Goal: Find contact information: Find contact information

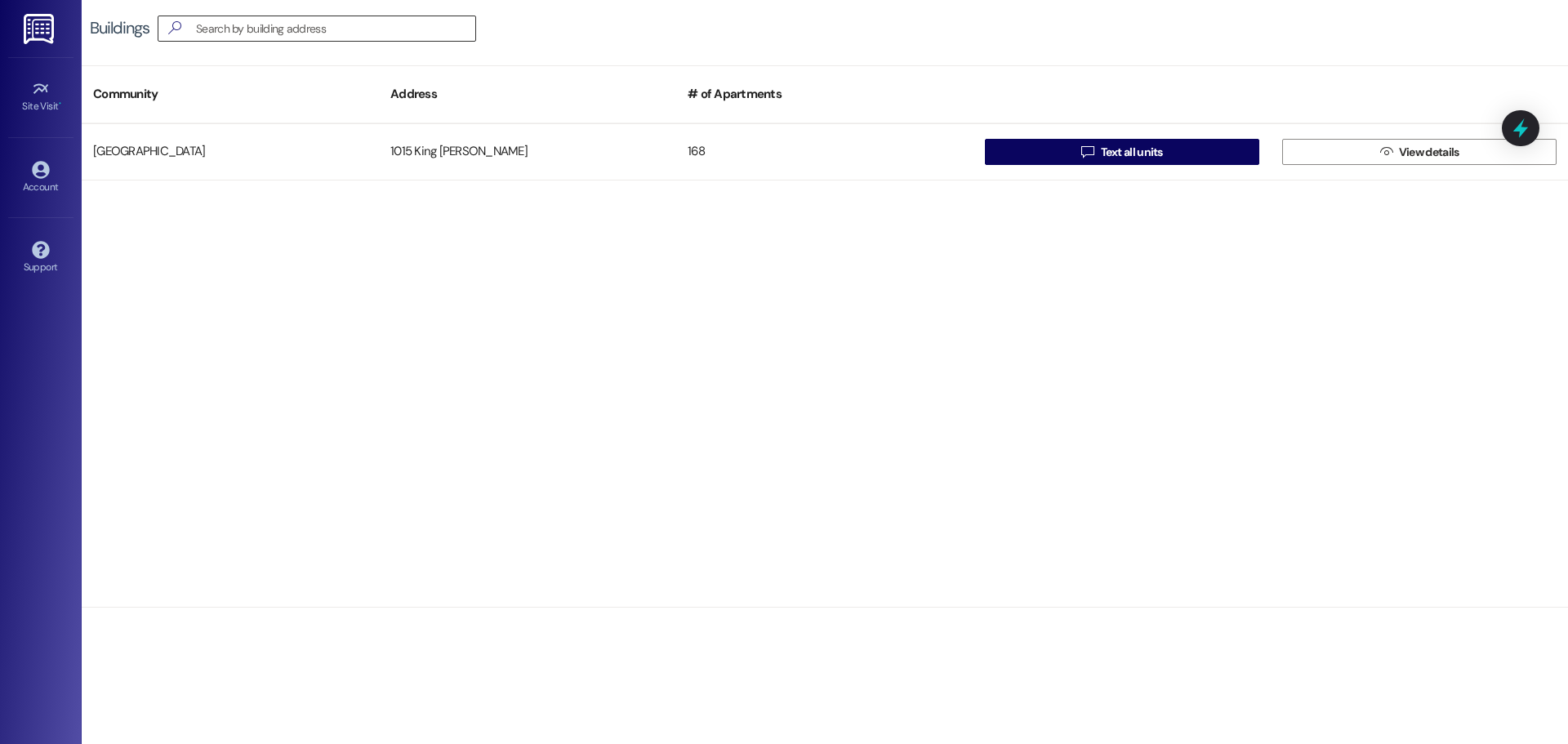
click at [294, 35] on input at bounding box center [336, 28] width 280 height 23
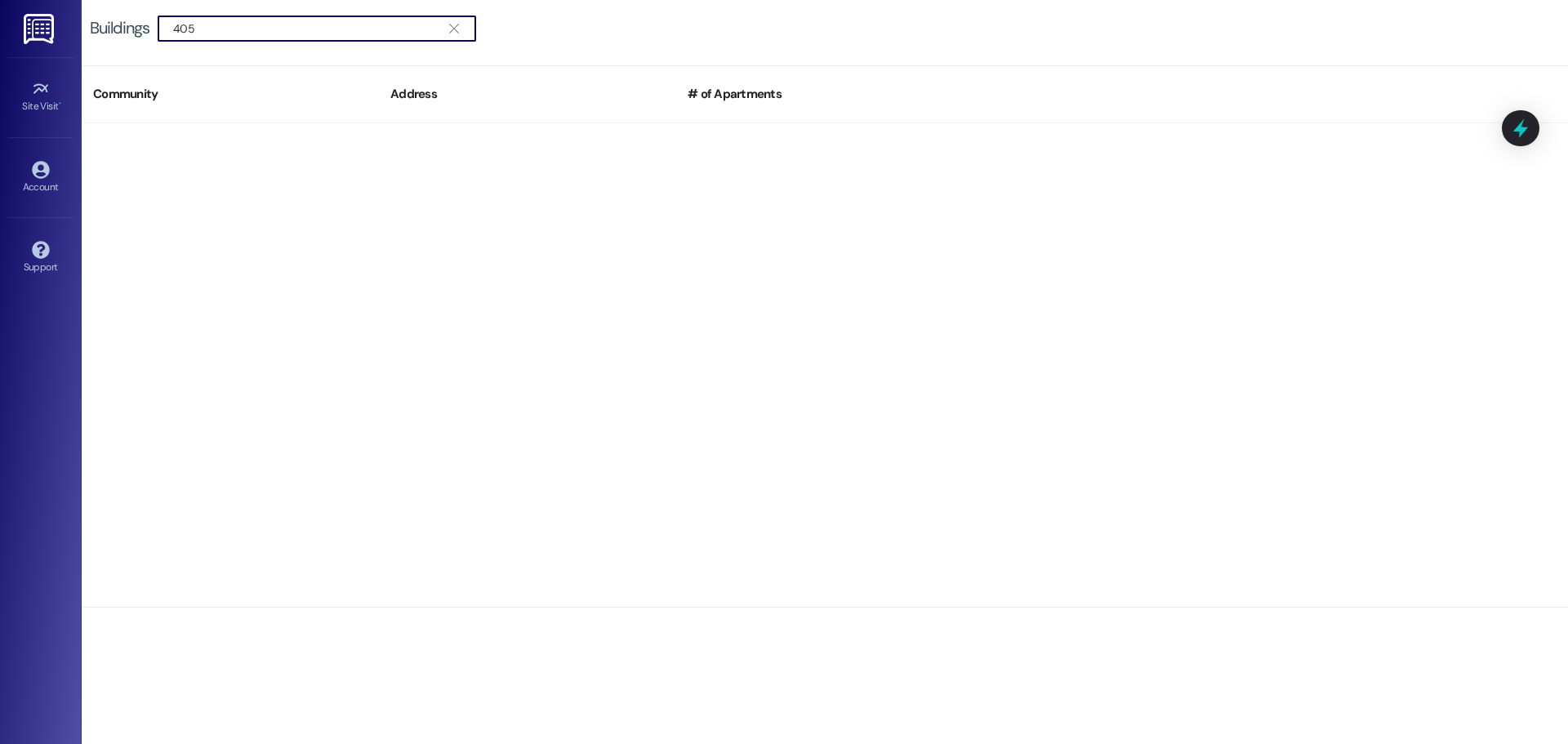
type input "405"
click at [44, 24] on img at bounding box center [40, 28] width 34 height 30
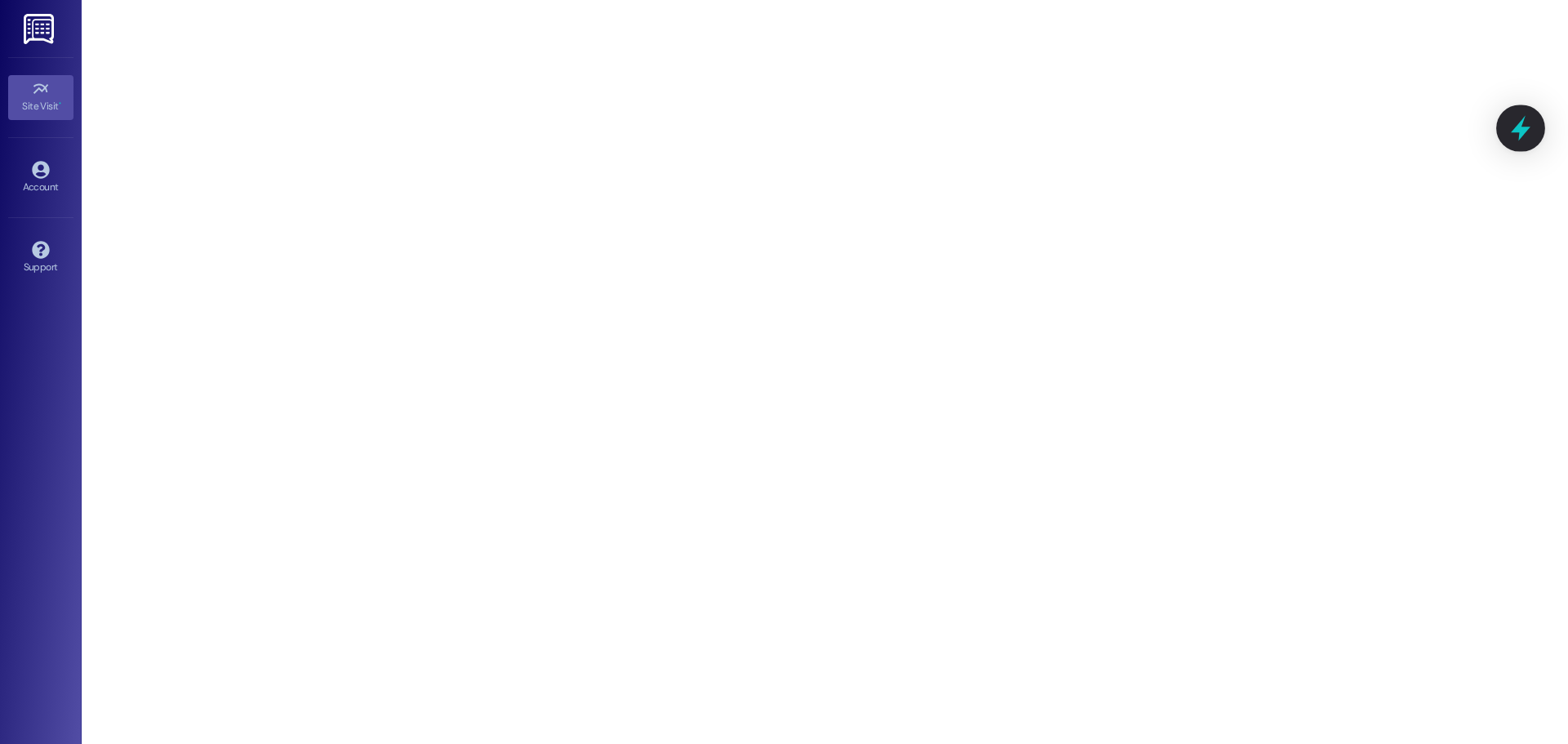
click at [1514, 134] on icon at bounding box center [1521, 128] width 28 height 28
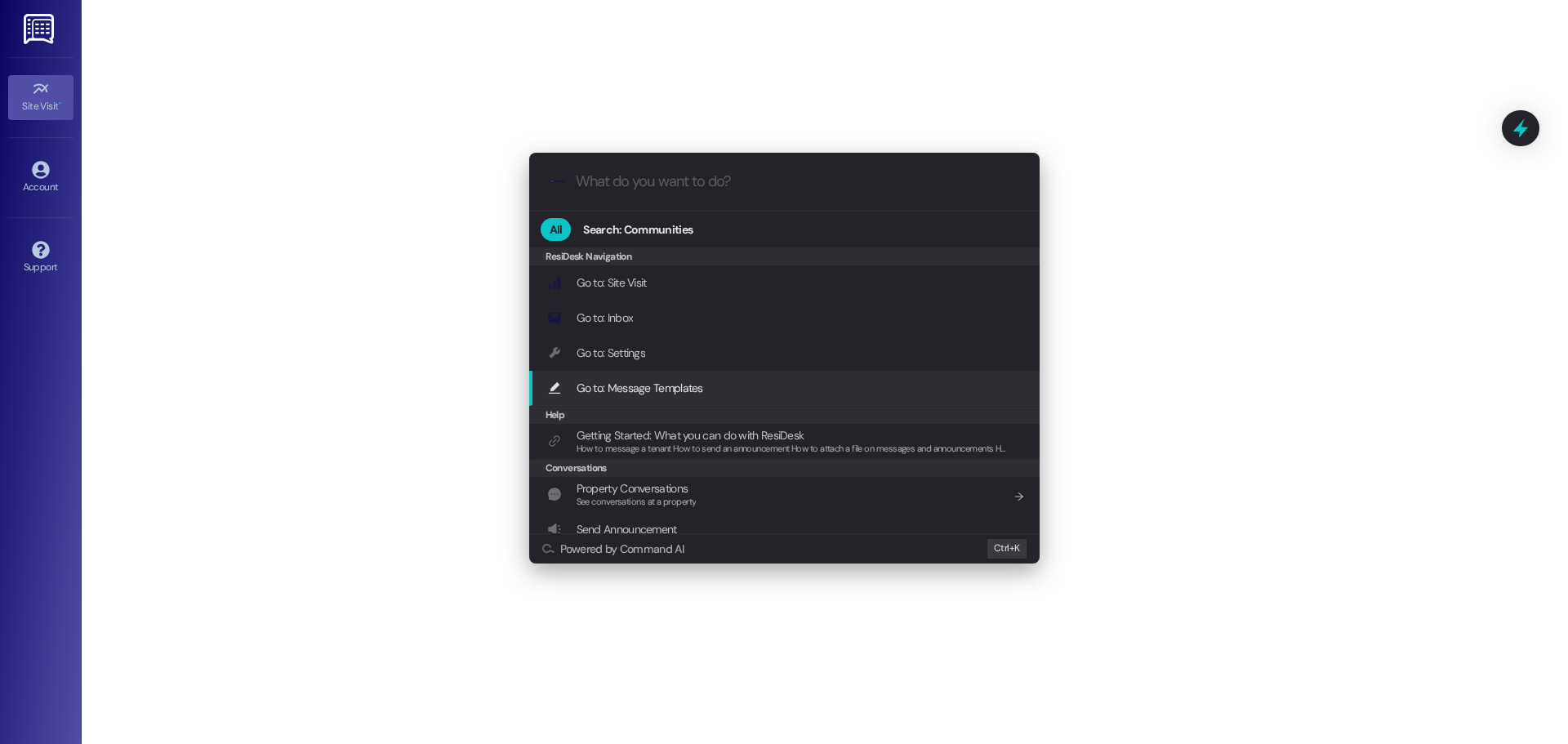
click at [665, 384] on span "Go to: Message Templates" at bounding box center [640, 388] width 126 height 15
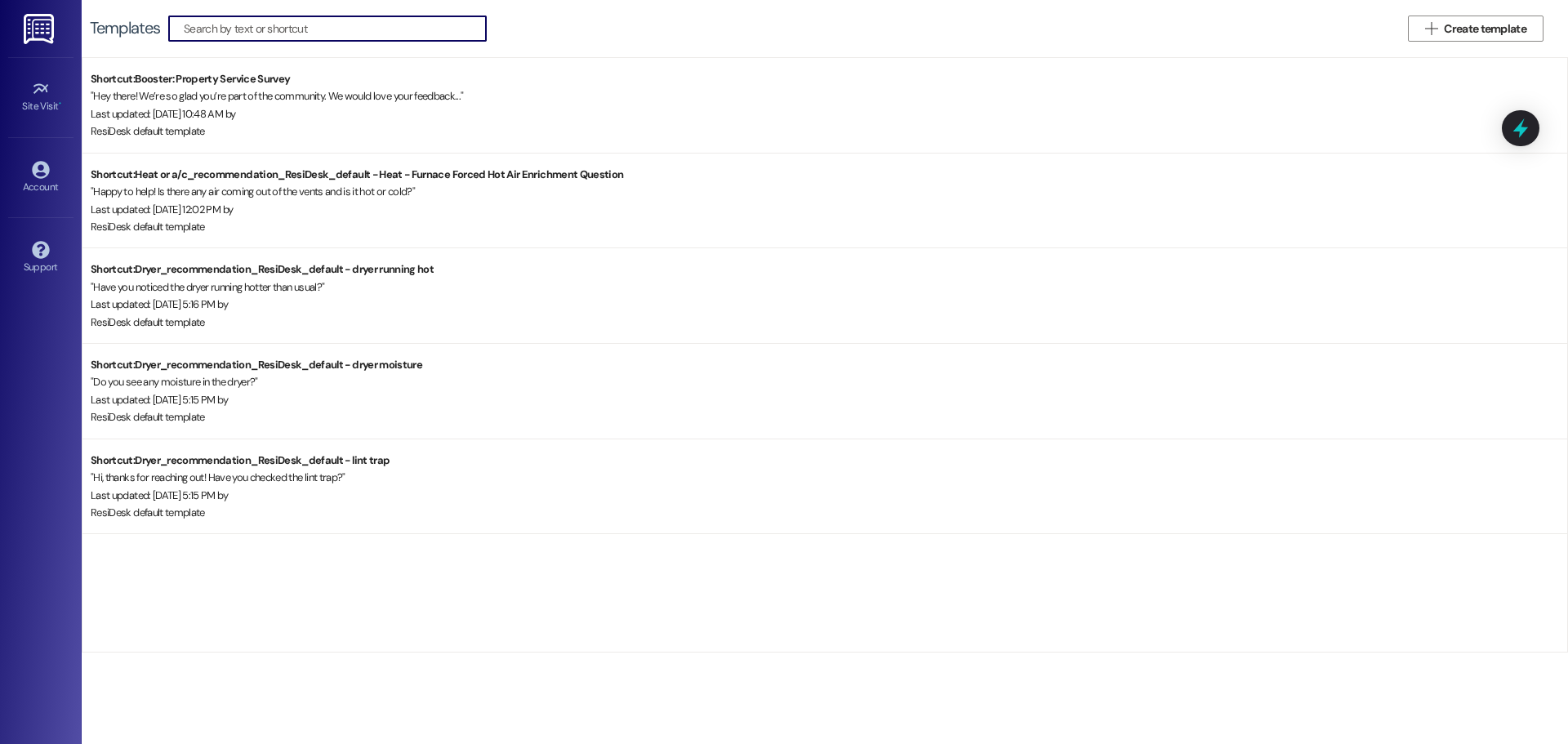
click at [274, 26] on input at bounding box center [334, 28] width 303 height 23
click at [55, 17] on img at bounding box center [40, 28] width 34 height 30
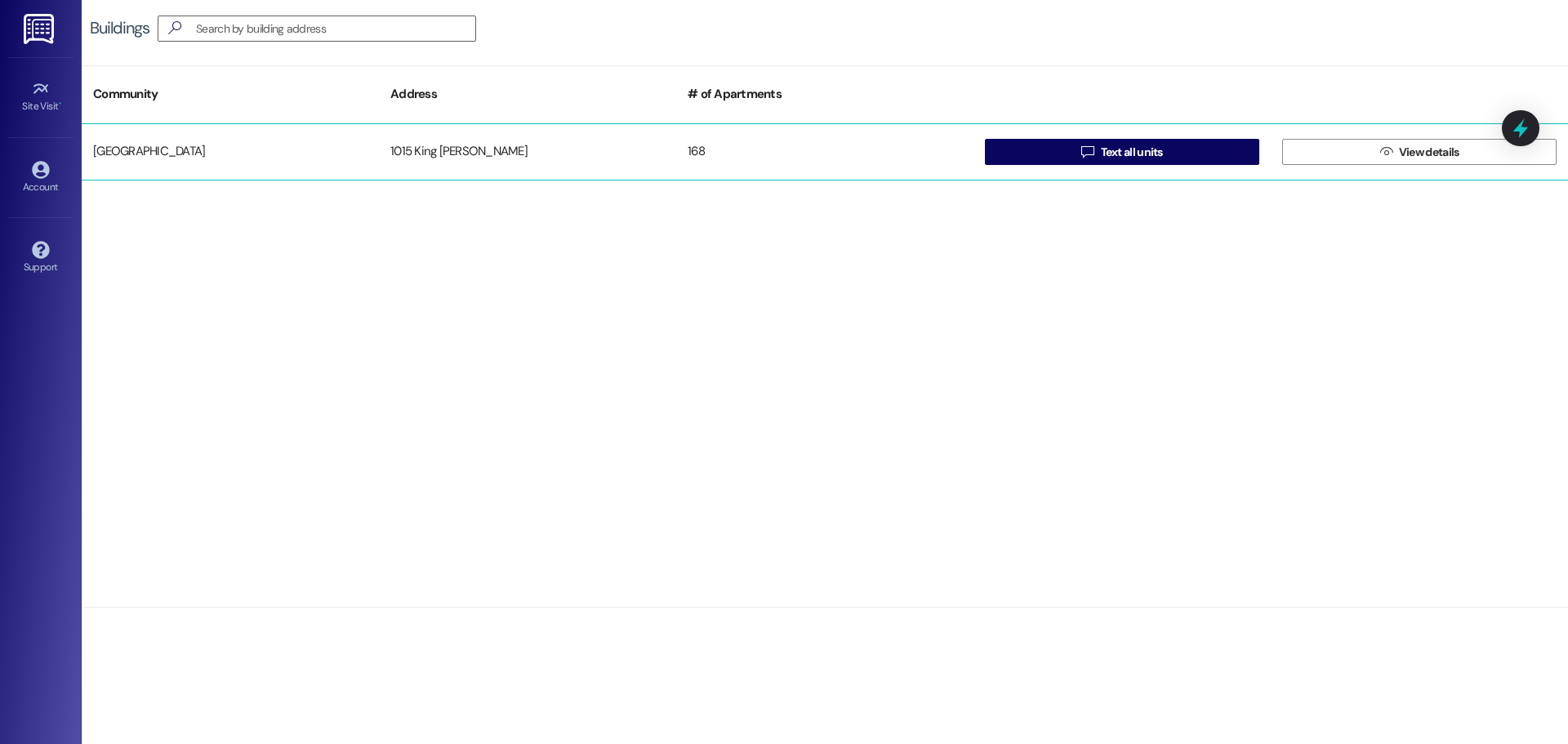
click at [309, 147] on div "[GEOGRAPHIC_DATA]" at bounding box center [230, 152] width 297 height 33
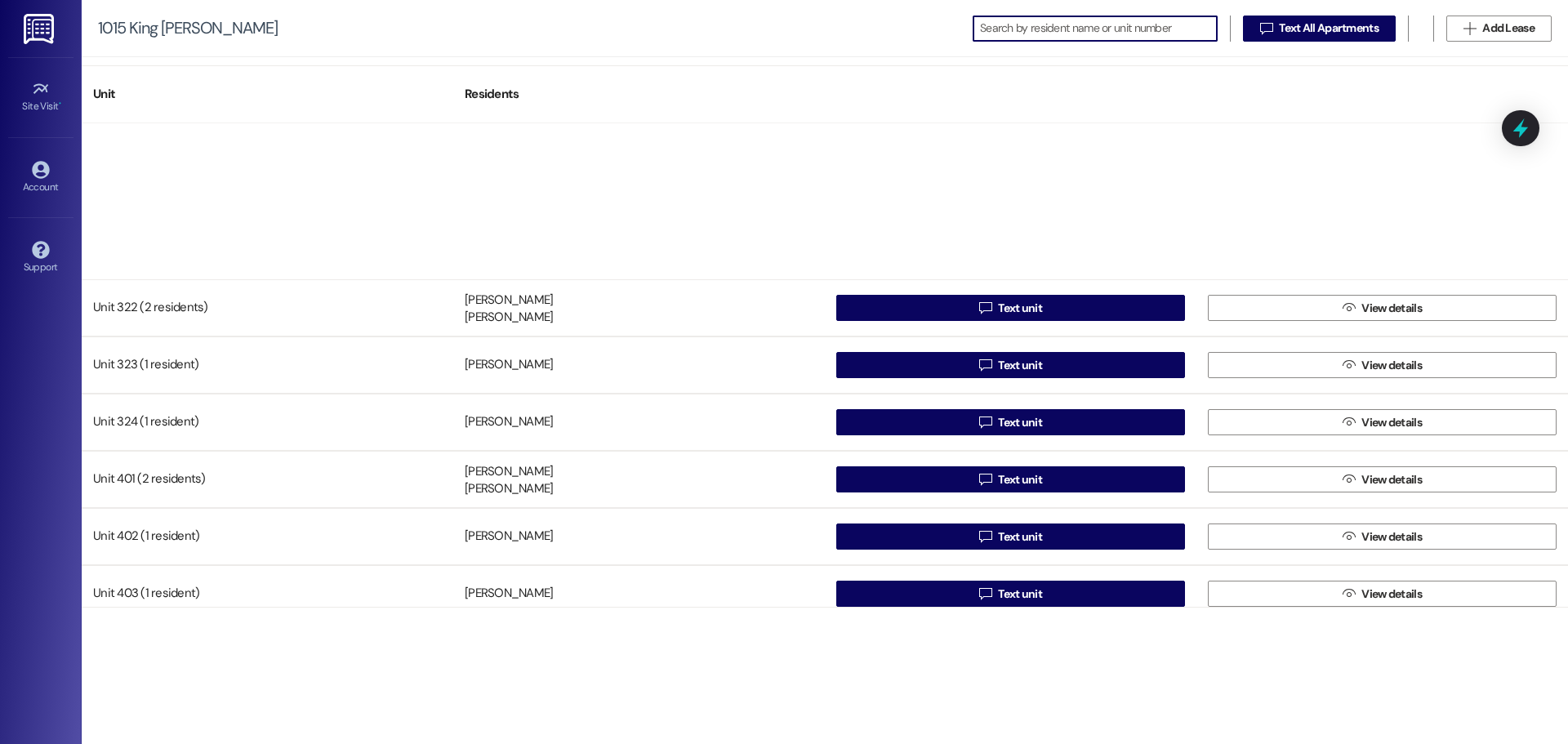
scroll to position [4084, 0]
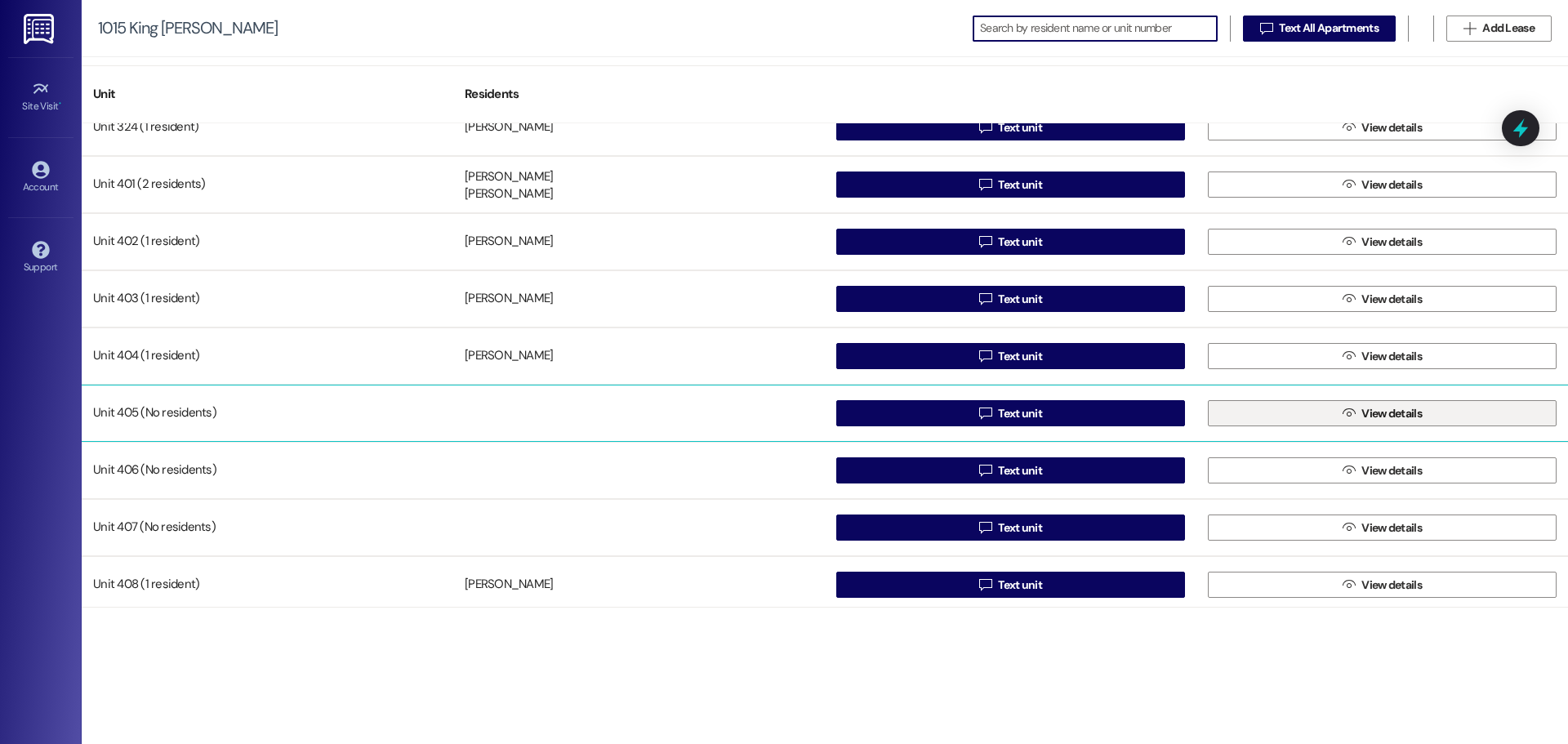
click at [1295, 410] on button " View details" at bounding box center [1383, 413] width 349 height 26
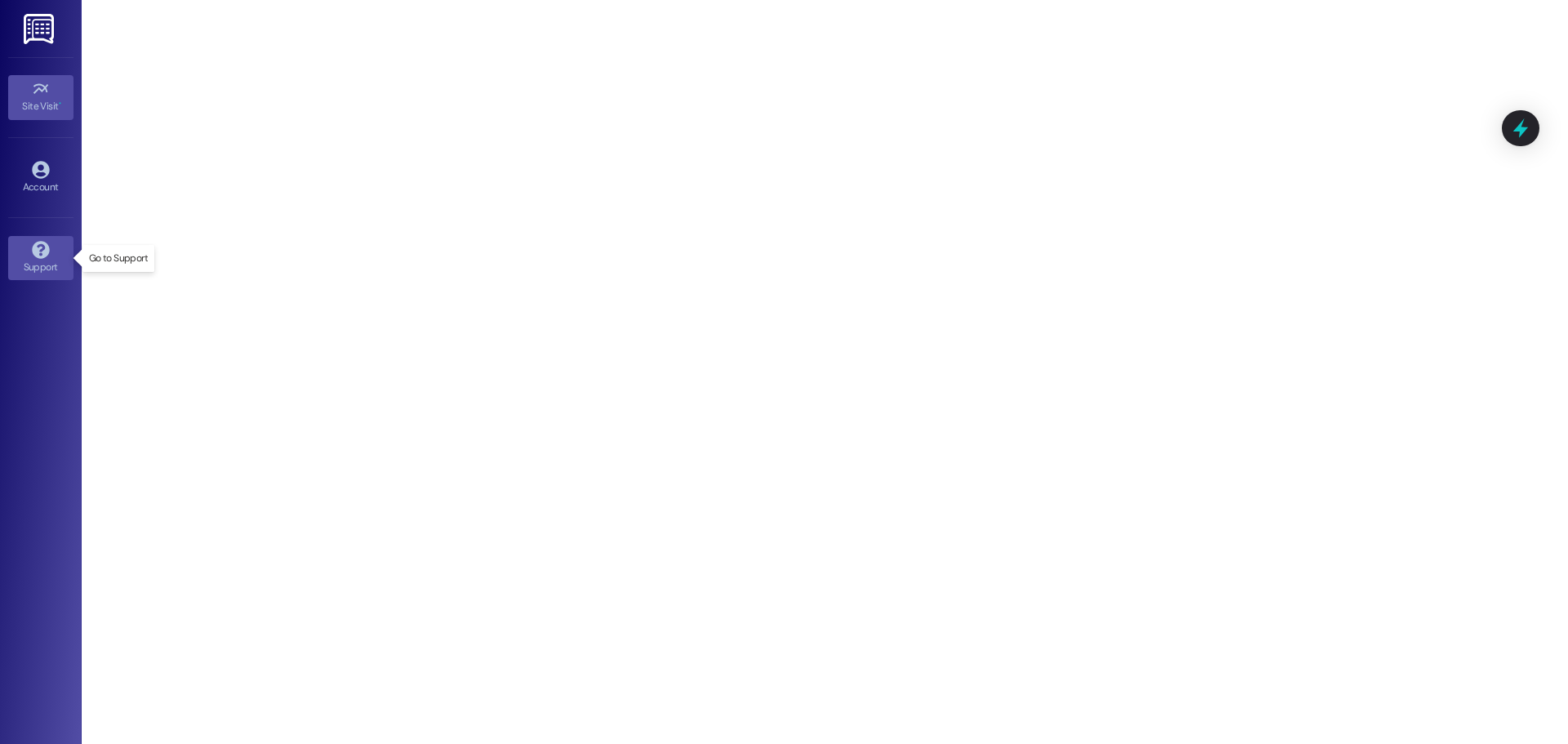
click at [60, 247] on link "Support" at bounding box center [41, 258] width 65 height 45
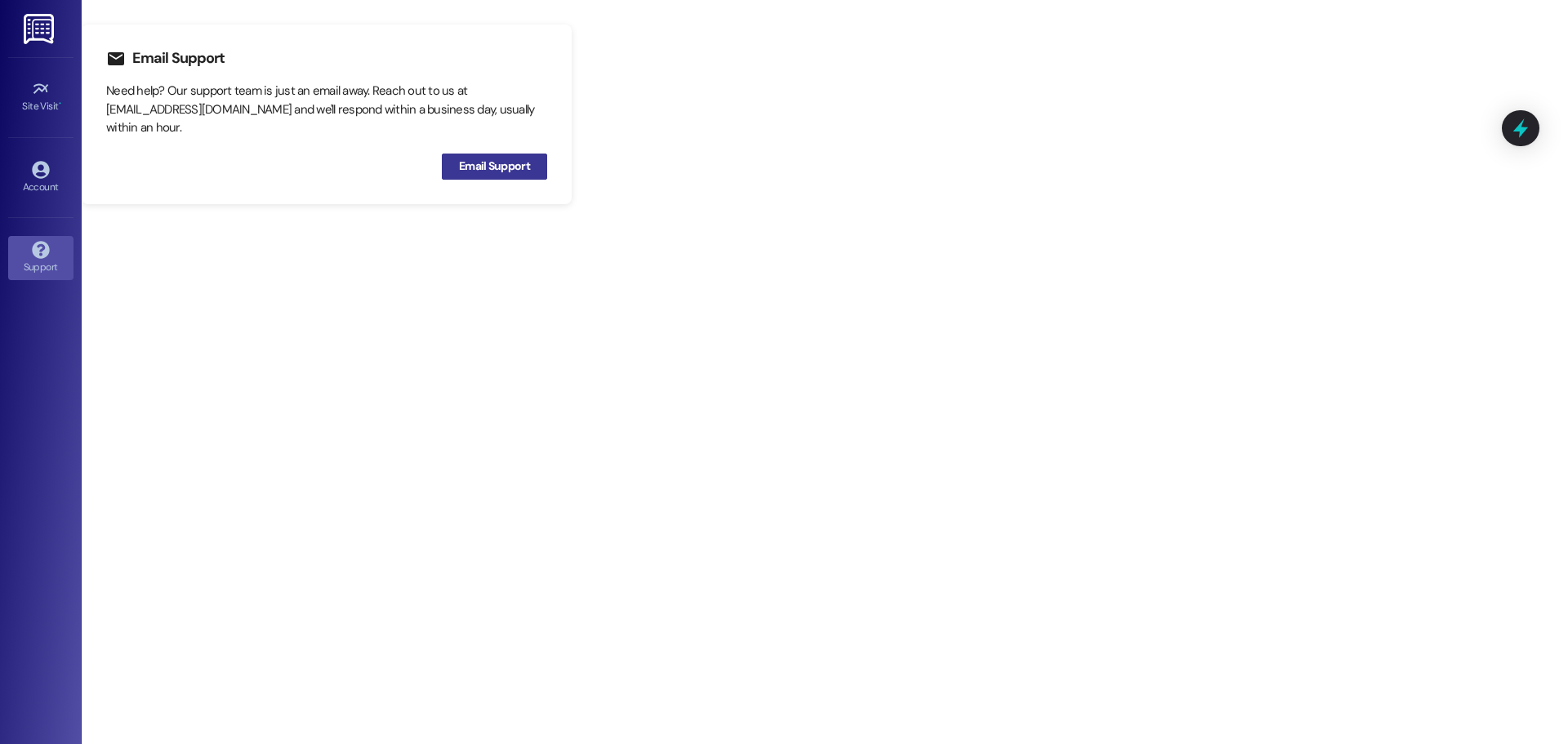
click at [476, 166] on span "Email Support" at bounding box center [494, 166] width 71 height 17
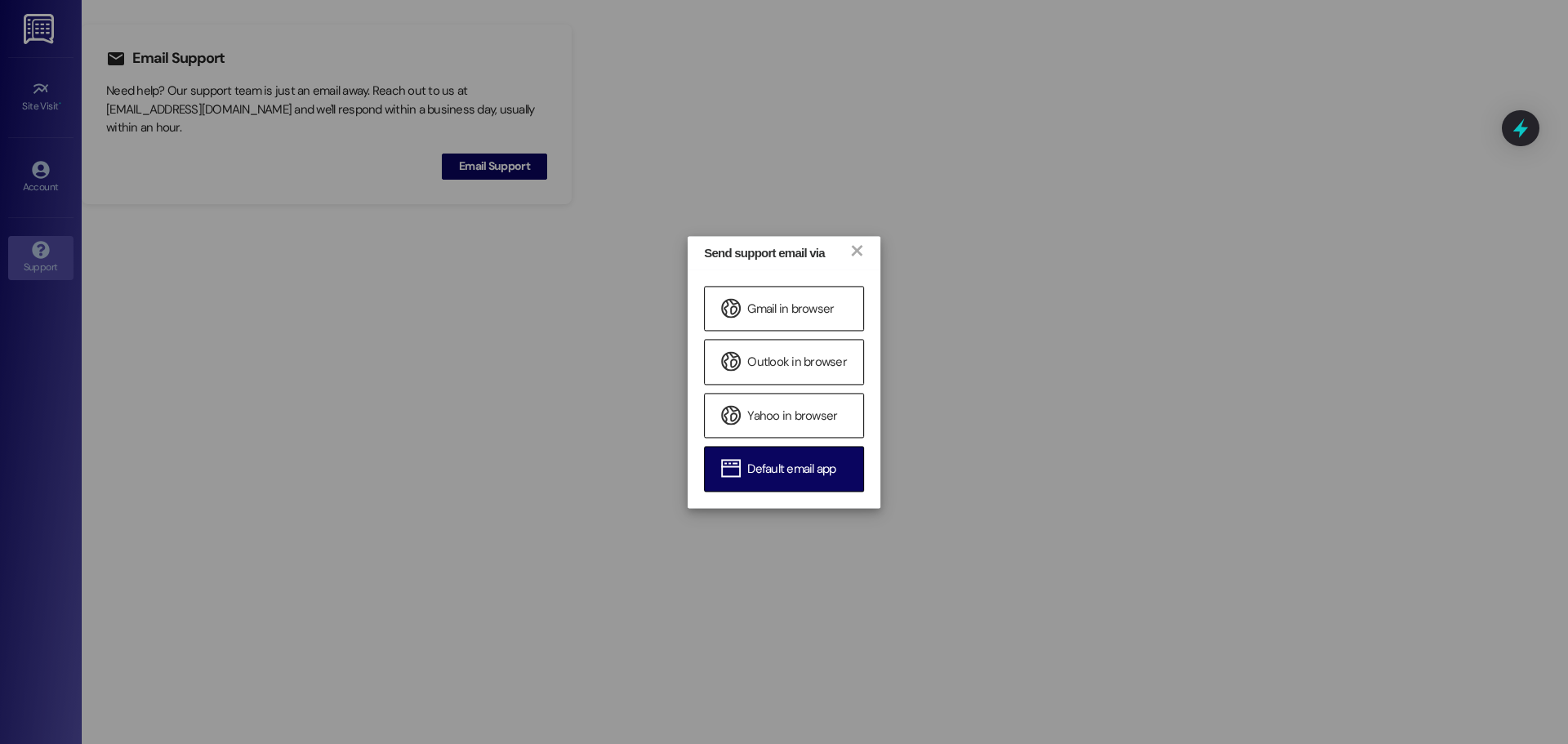
click at [793, 464] on span "Default email app" at bounding box center [791, 470] width 88 height 17
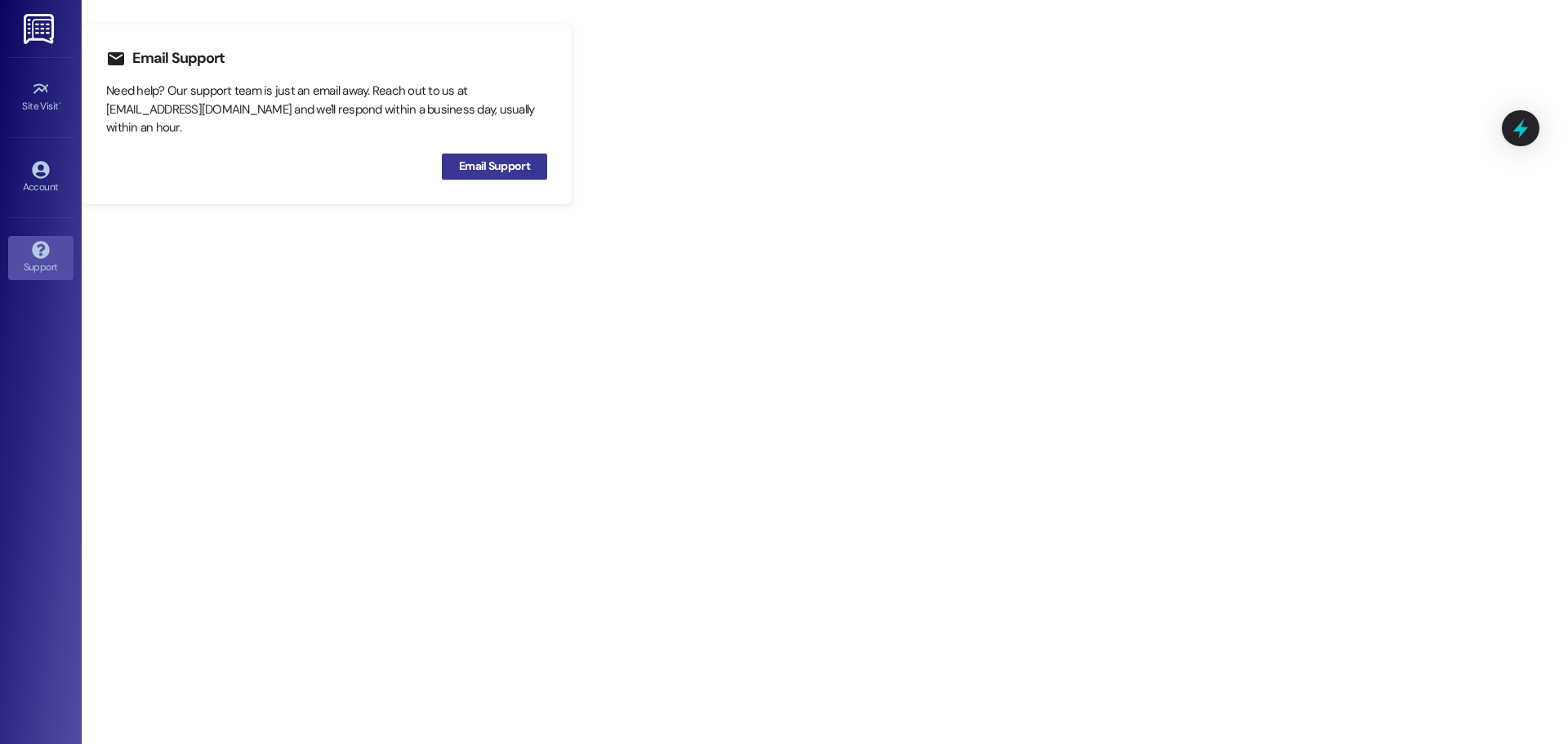
click at [496, 159] on span "Email Support" at bounding box center [494, 166] width 71 height 17
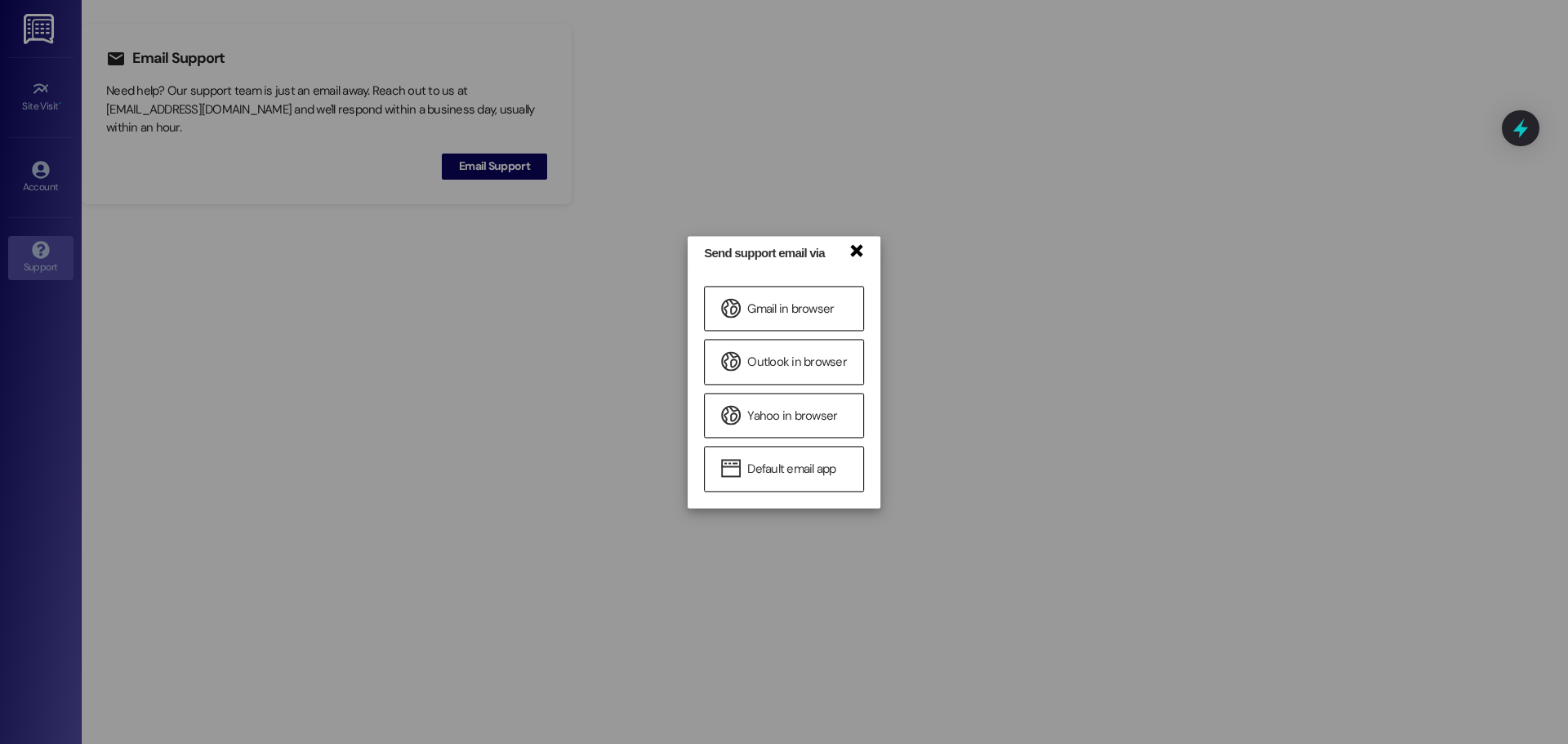
click at [859, 243] on link "×" at bounding box center [856, 249] width 16 height 17
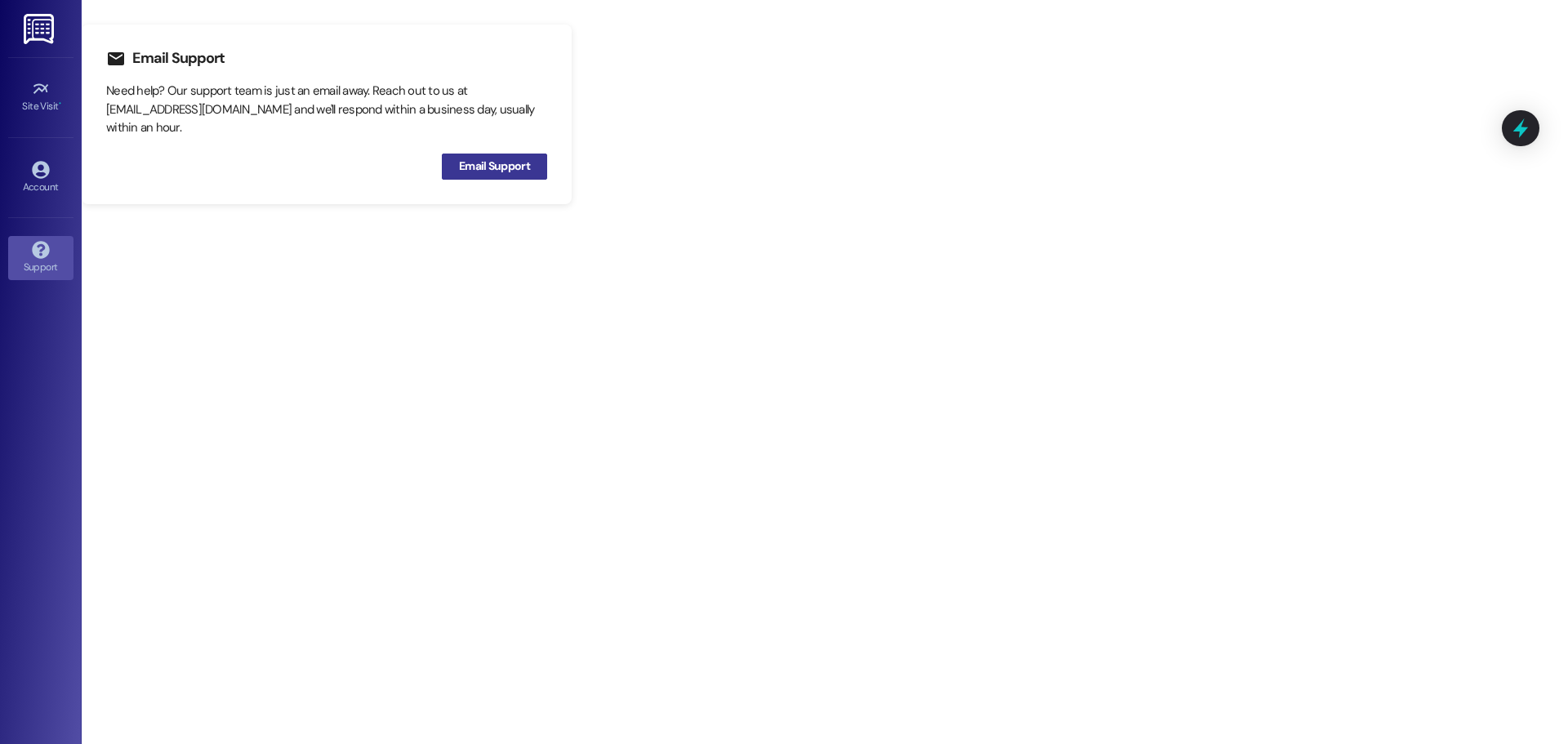
click at [489, 170] on span "Email Support" at bounding box center [494, 166] width 71 height 17
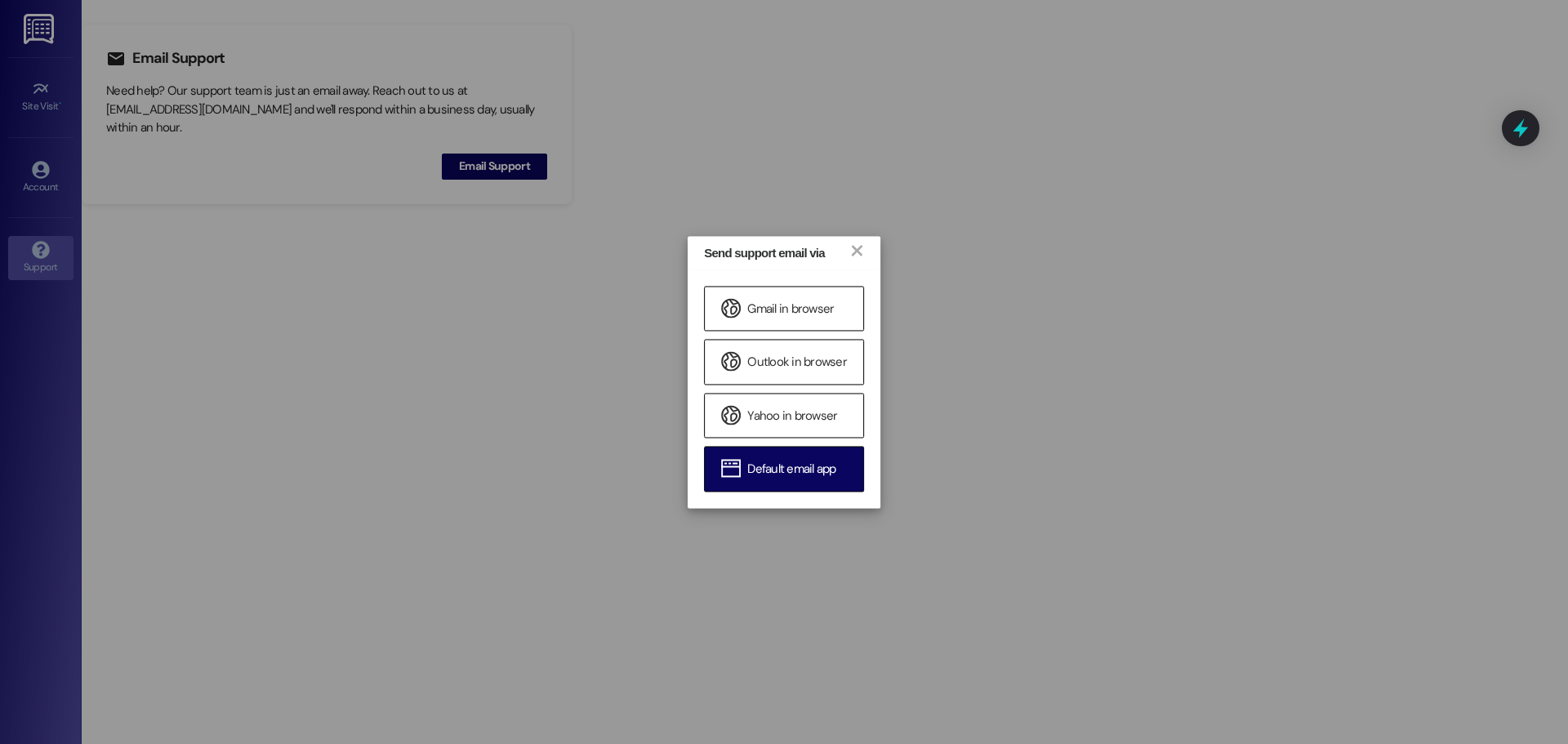
click at [785, 473] on span "Default email app" at bounding box center [791, 470] width 88 height 17
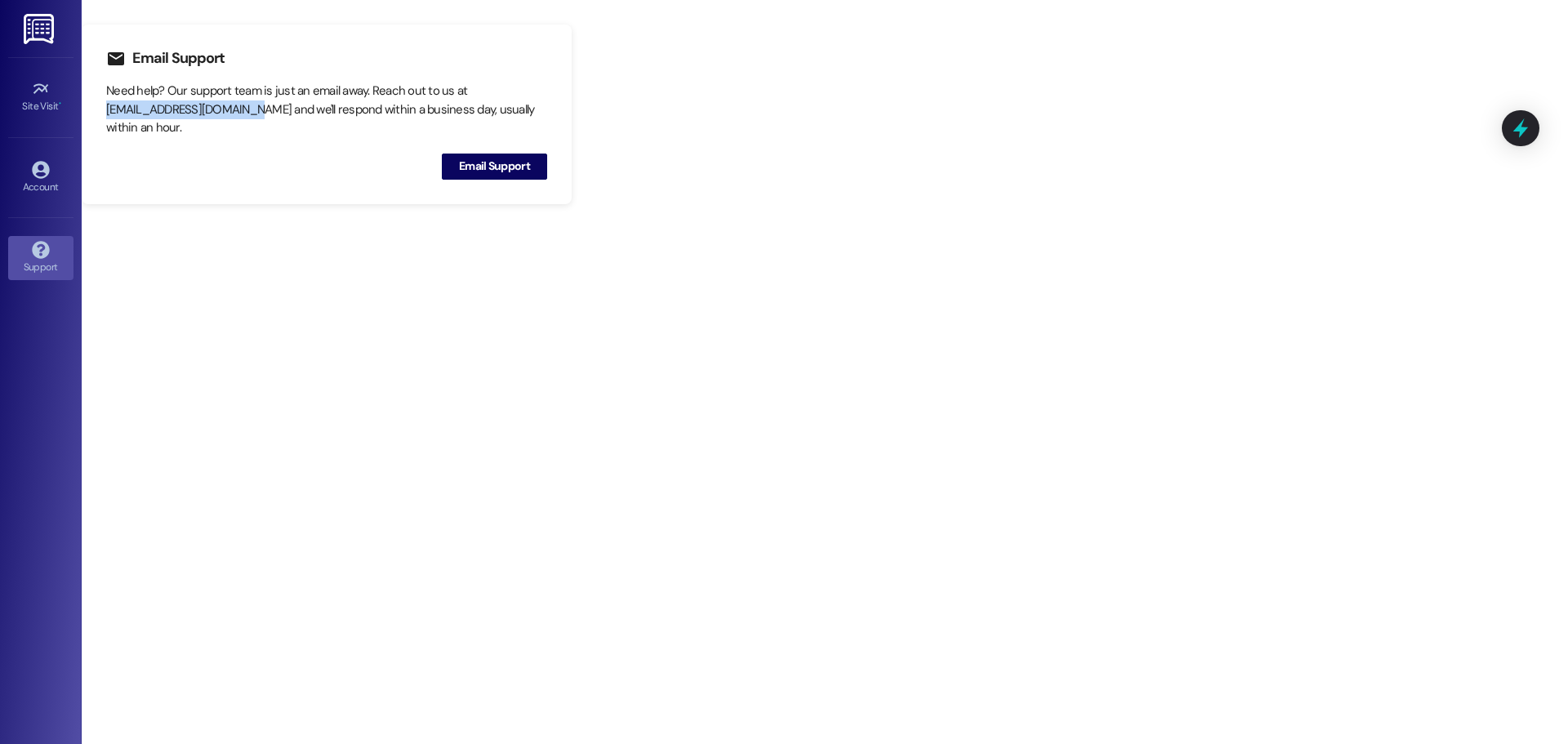
drag, startPoint x: 245, startPoint y: 111, endPoint x: 105, endPoint y: 109, distance: 140.0
click at [105, 109] on div "Email Support Need help? Our support team is just an email away. Reach out to u…" at bounding box center [327, 114] width 491 height 180
copy div "support@theresidesk.com"
